Goal: Information Seeking & Learning: Learn about a topic

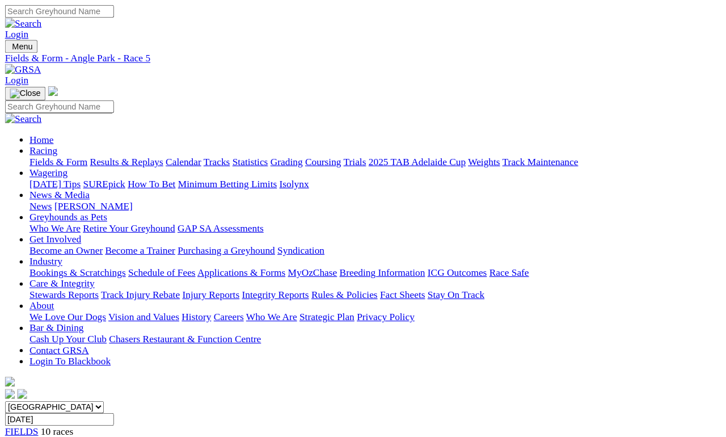
scroll to position [263, 0]
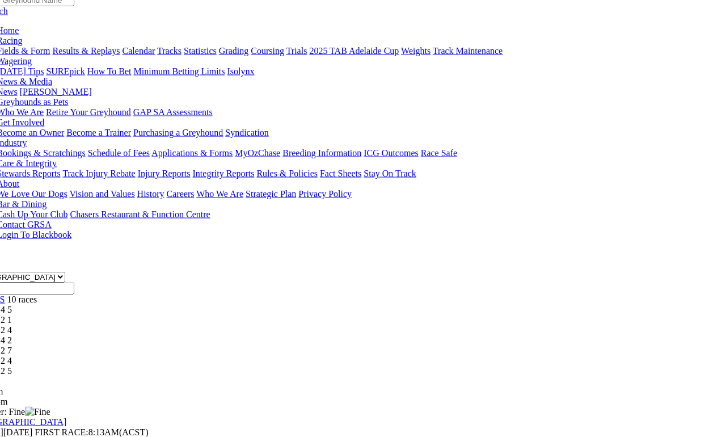
scroll to position [99, 30]
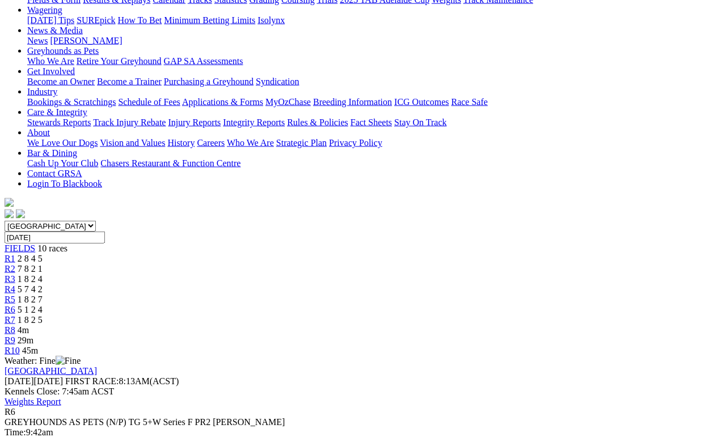
scroll to position [59, 0]
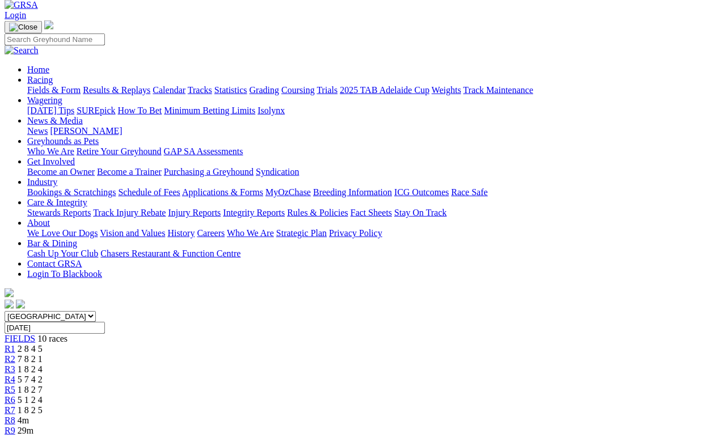
click at [15, 405] on span "R7" at bounding box center [10, 410] width 11 height 10
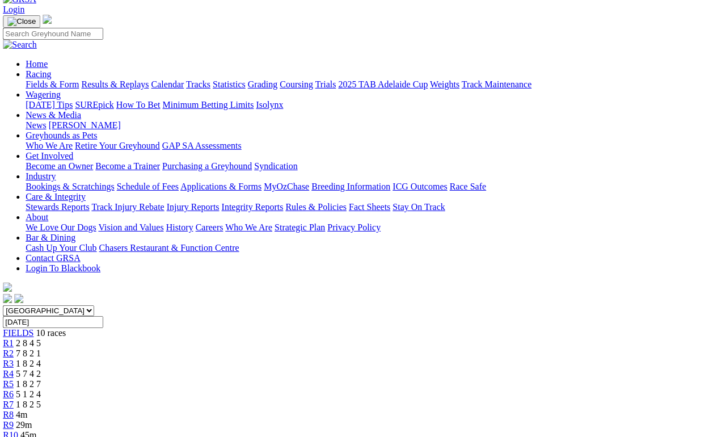
scroll to position [68, 2]
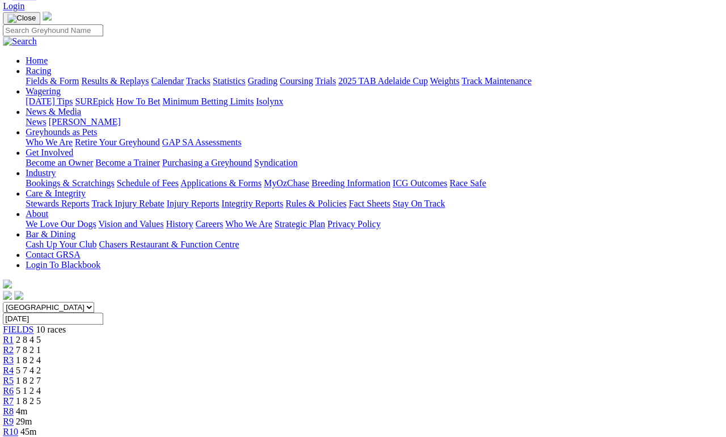
click at [14, 406] on span "R8" at bounding box center [8, 411] width 11 height 10
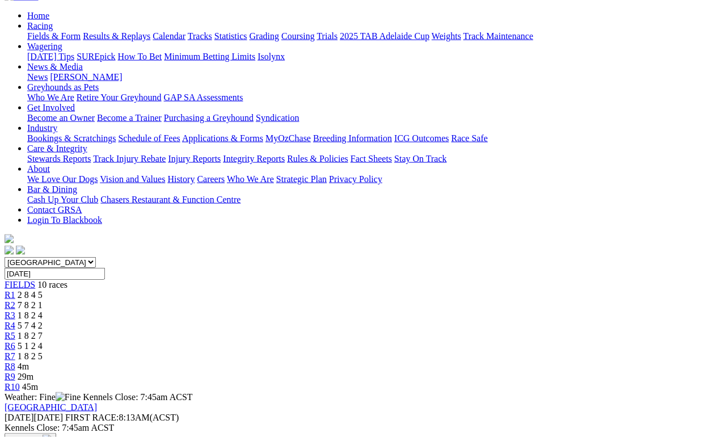
scroll to position [97, 0]
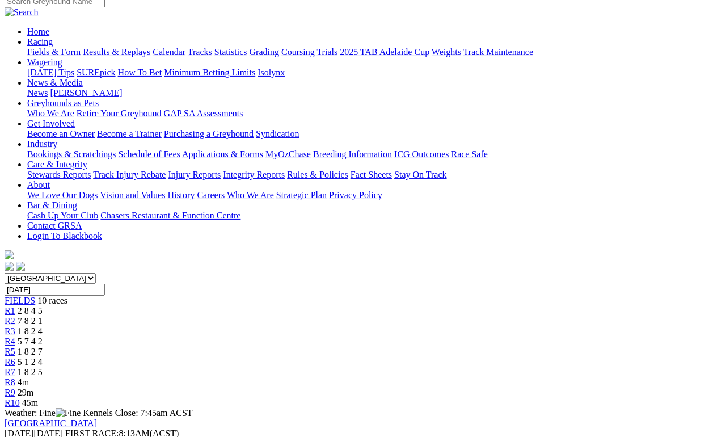
click at [20, 398] on span "R10" at bounding box center [12, 403] width 15 height 10
